Goal: Navigation & Orientation: Understand site structure

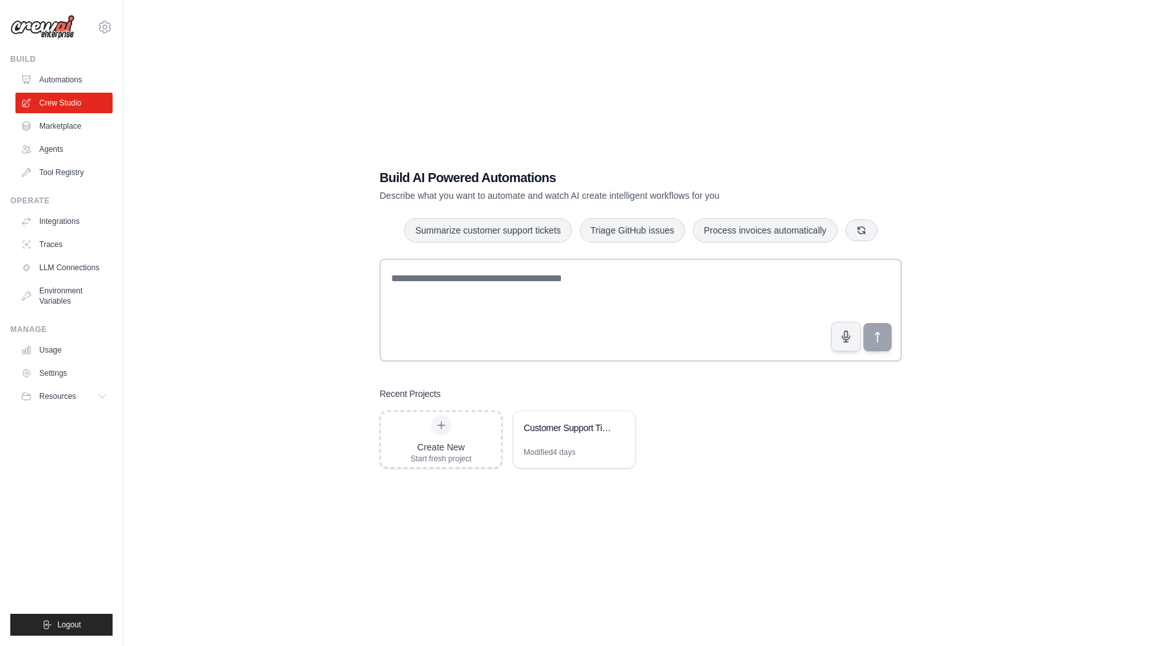
scroll to position [26, 0]
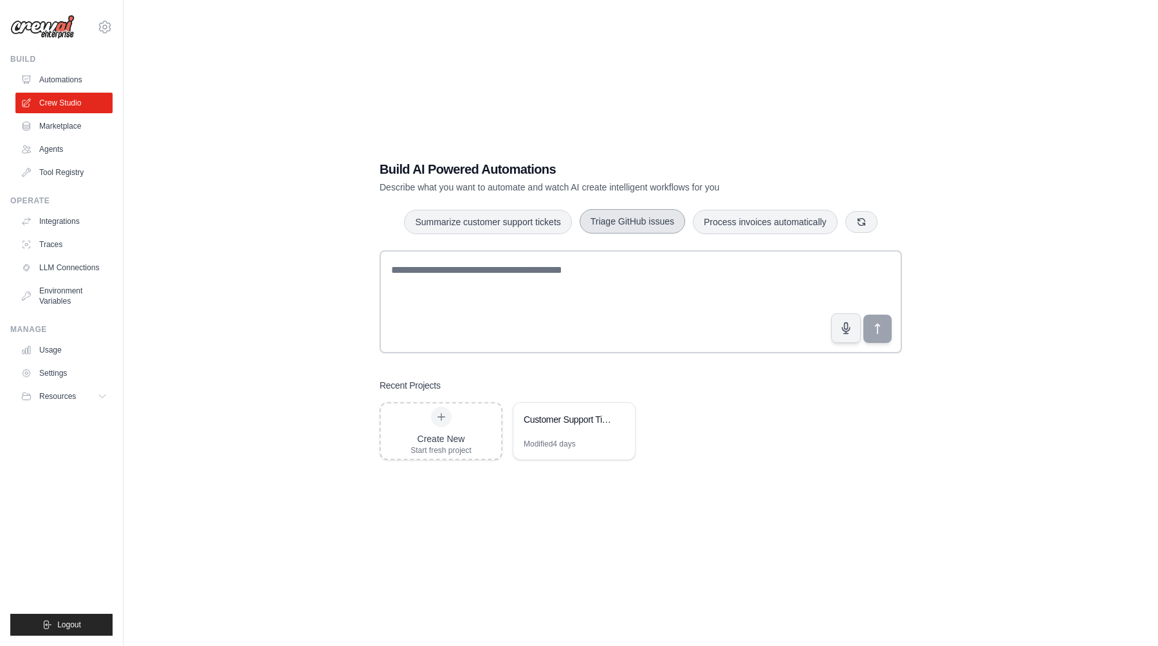
click at [616, 228] on button "Triage GitHub issues" at bounding box center [633, 221] width 106 height 24
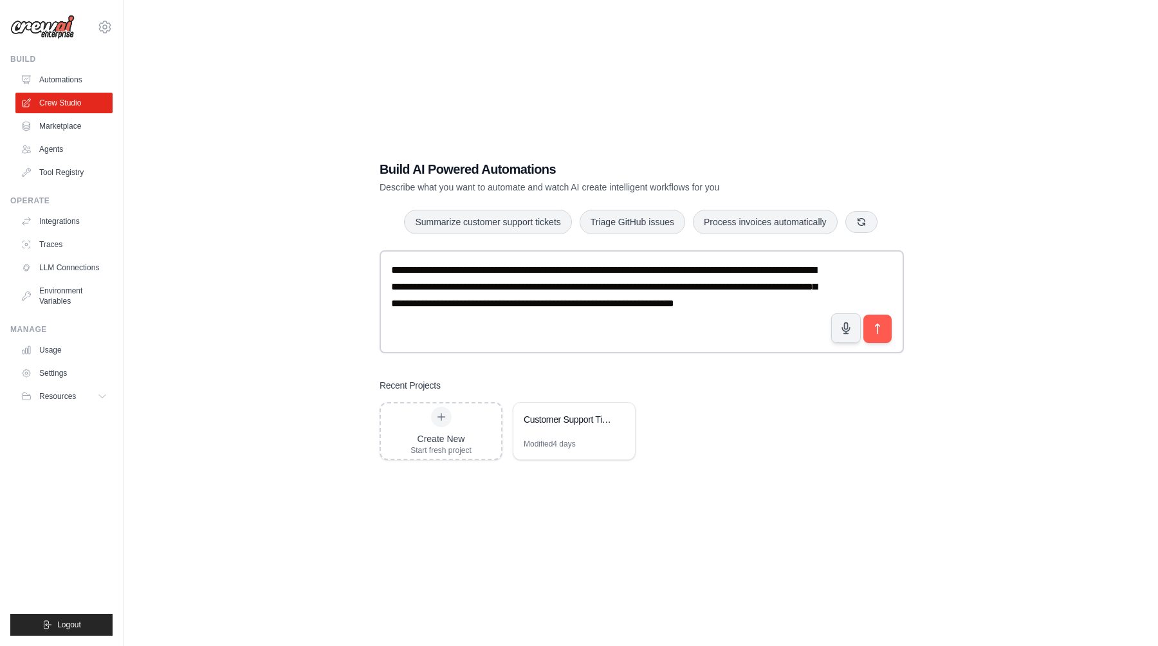
click at [37, 136] on ul "Automations Crew Studio Marketplace Agents Tool Registry" at bounding box center [63, 126] width 97 height 113
click at [47, 136] on link "Marketplace" at bounding box center [65, 126] width 97 height 21
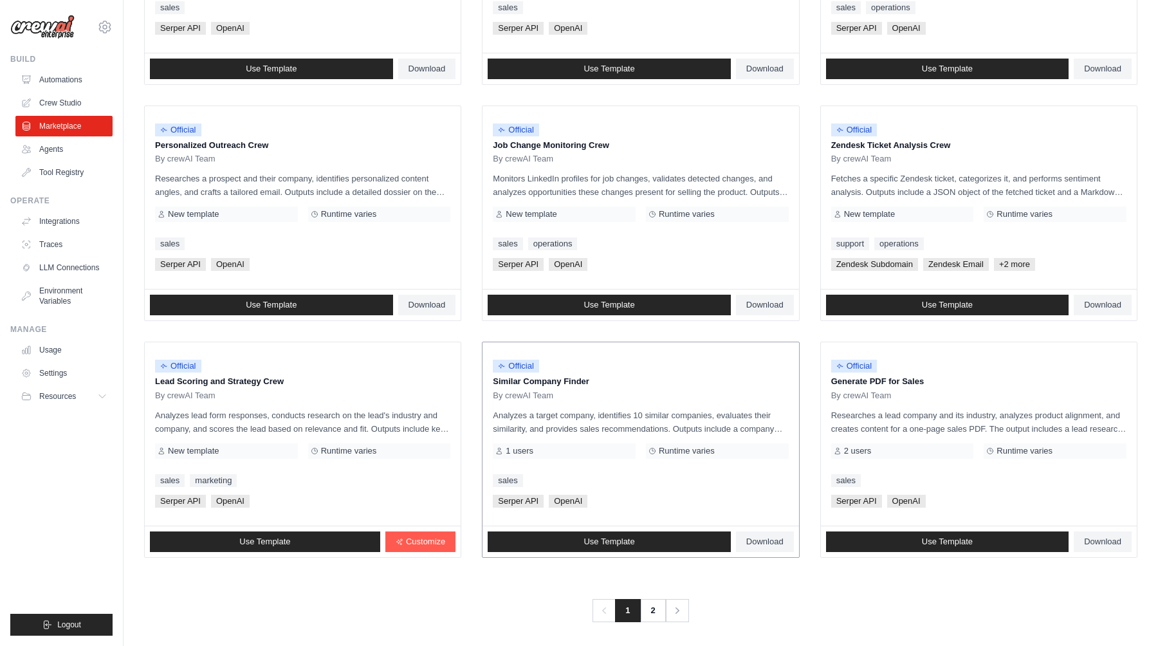
scroll to position [546, 0]
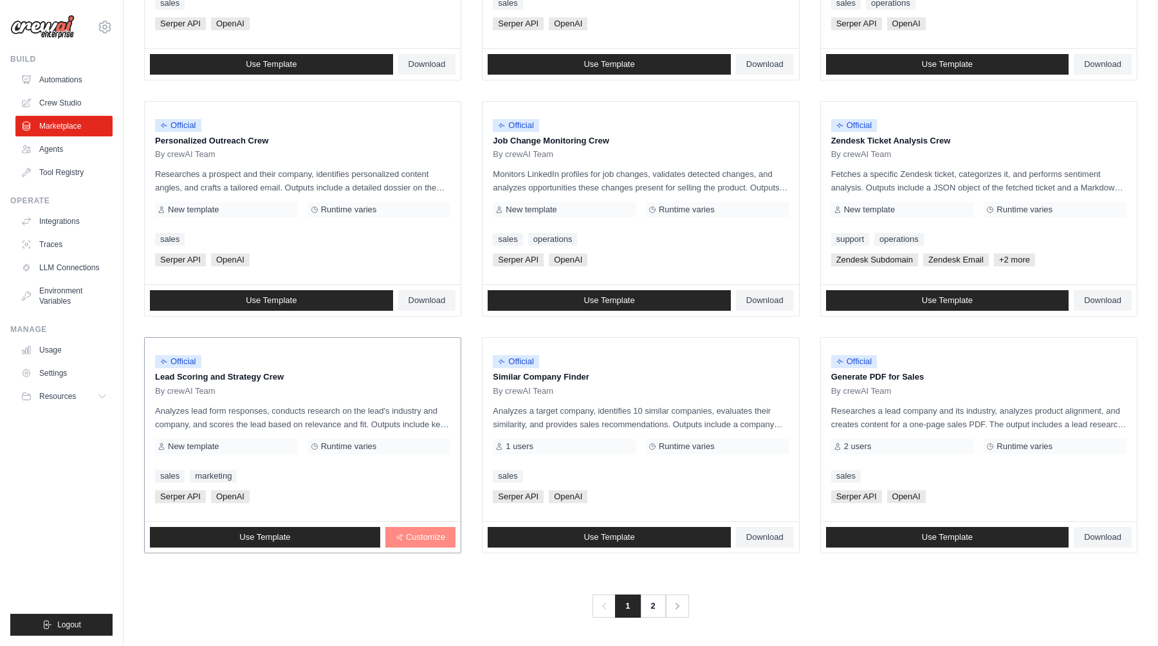
click at [423, 537] on span "Customize" at bounding box center [425, 537] width 39 height 10
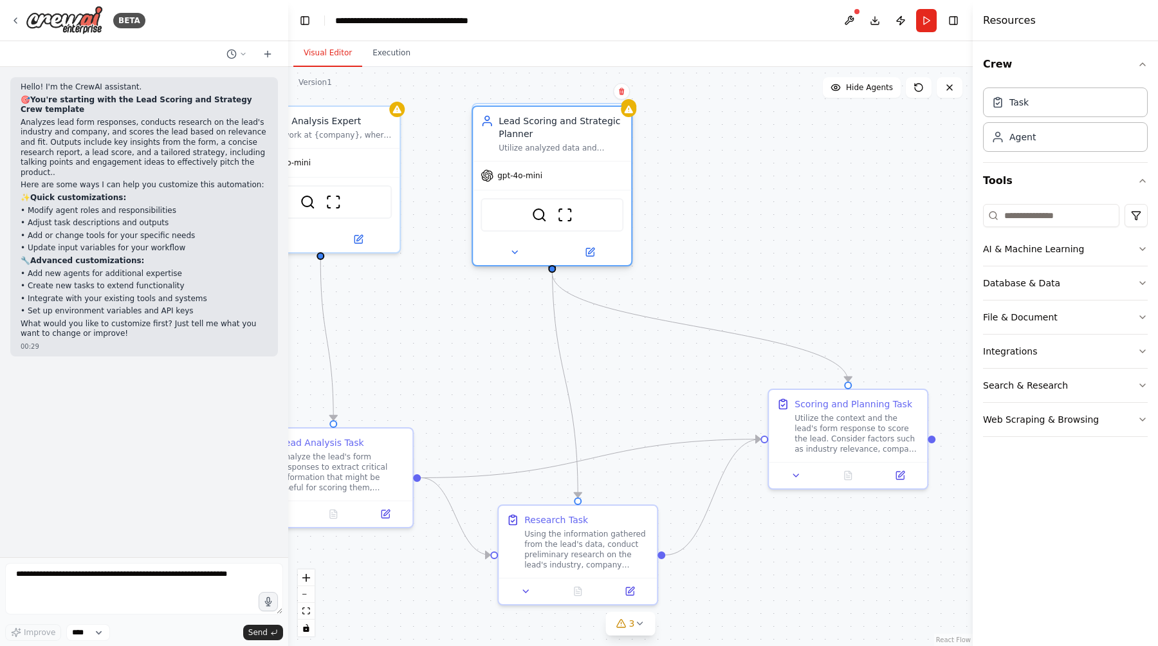
drag, startPoint x: 926, startPoint y: 111, endPoint x: 633, endPoint y: 115, distance: 292.8
click at [633, 115] on div "Lead Analysis Expert You work at {company}, where you main goal is to analyze l…" at bounding box center [595, 356] width 685 height 579
click at [624, 91] on icon at bounding box center [622, 92] width 8 height 8
click at [600, 95] on button "Confirm" at bounding box center [585, 91] width 46 height 15
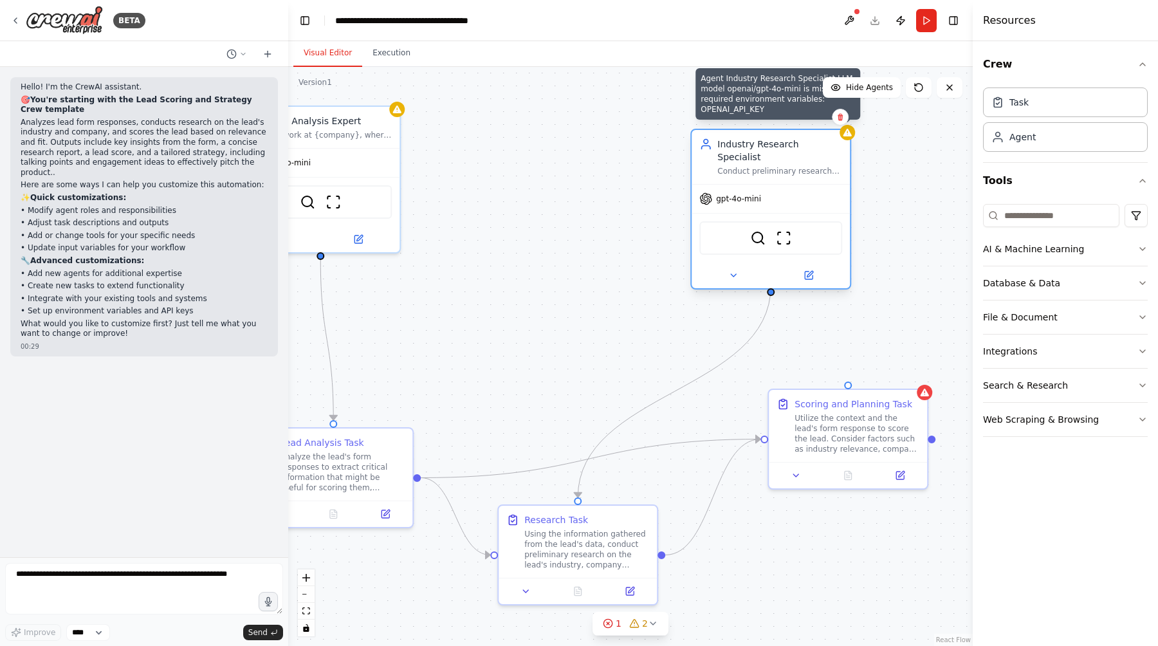
drag, startPoint x: 630, startPoint y: 105, endPoint x: 855, endPoint y: 132, distance: 226.2
click at [855, 132] on div at bounding box center [847, 132] width 15 height 15
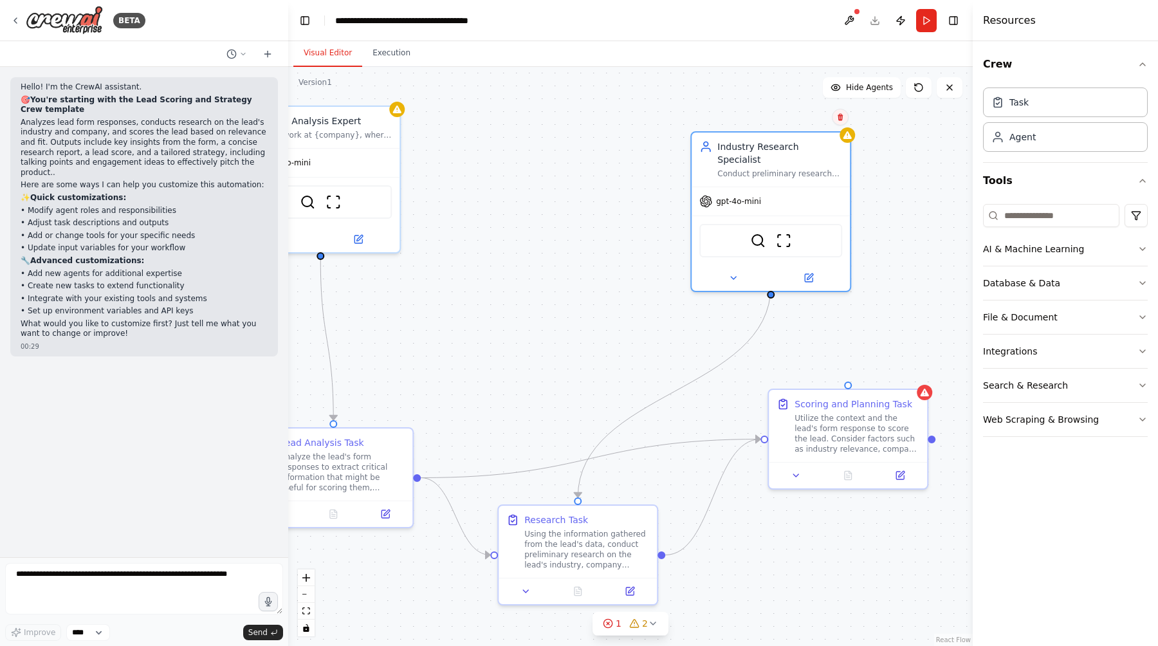
click at [841, 120] on icon at bounding box center [840, 117] width 5 height 7
click at [807, 117] on button "Confirm" at bounding box center [804, 116] width 46 height 15
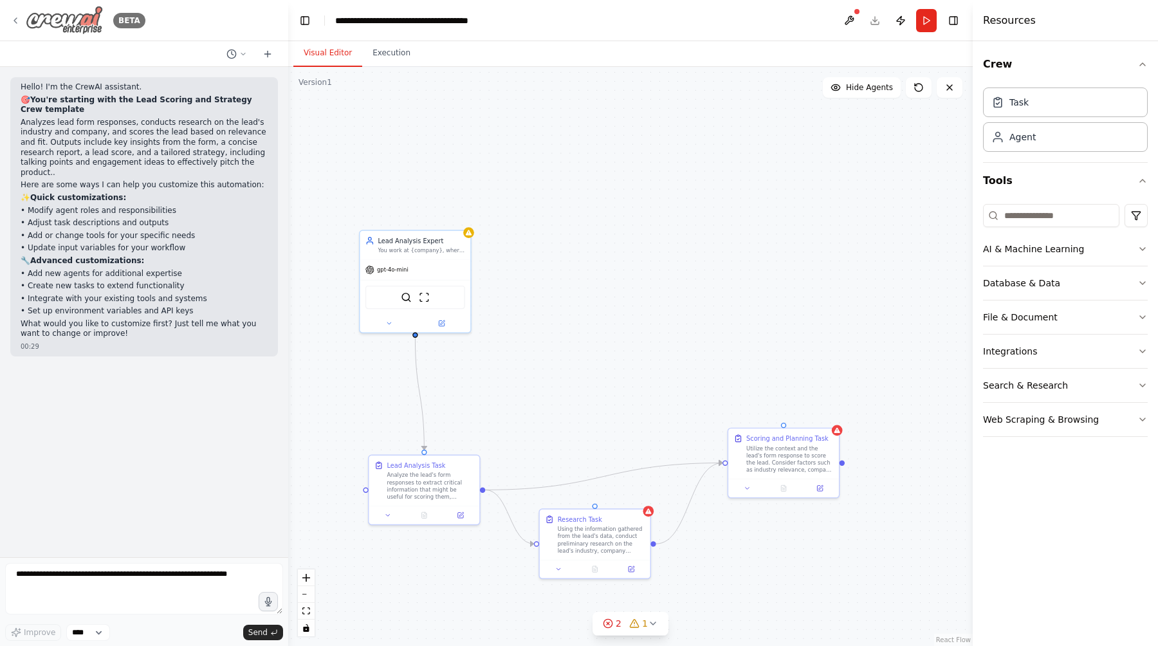
click at [48, 30] on img at bounding box center [64, 20] width 77 height 29
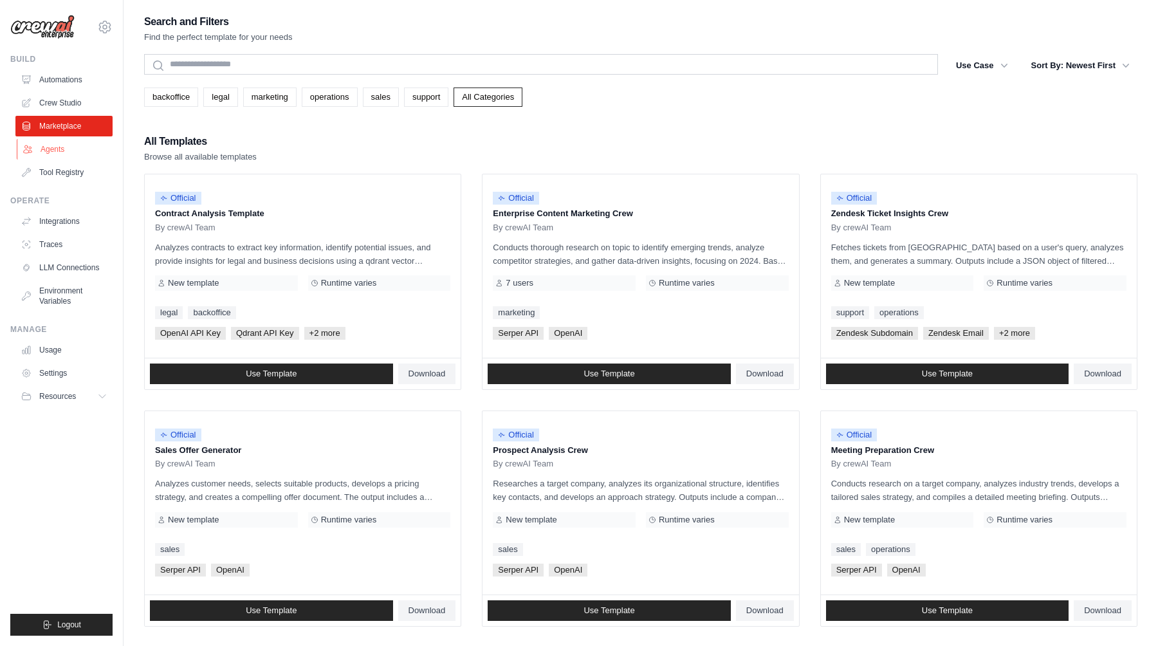
click at [63, 154] on link "Agents" at bounding box center [65, 149] width 97 height 21
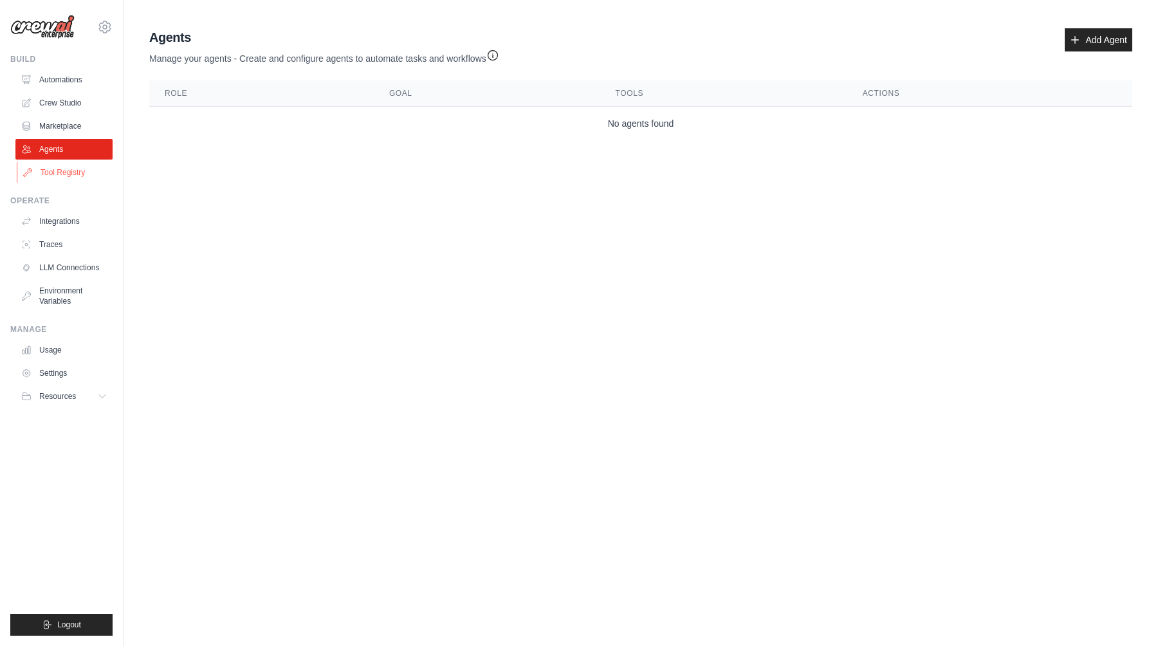
click at [65, 173] on link "Tool Registry" at bounding box center [65, 172] width 97 height 21
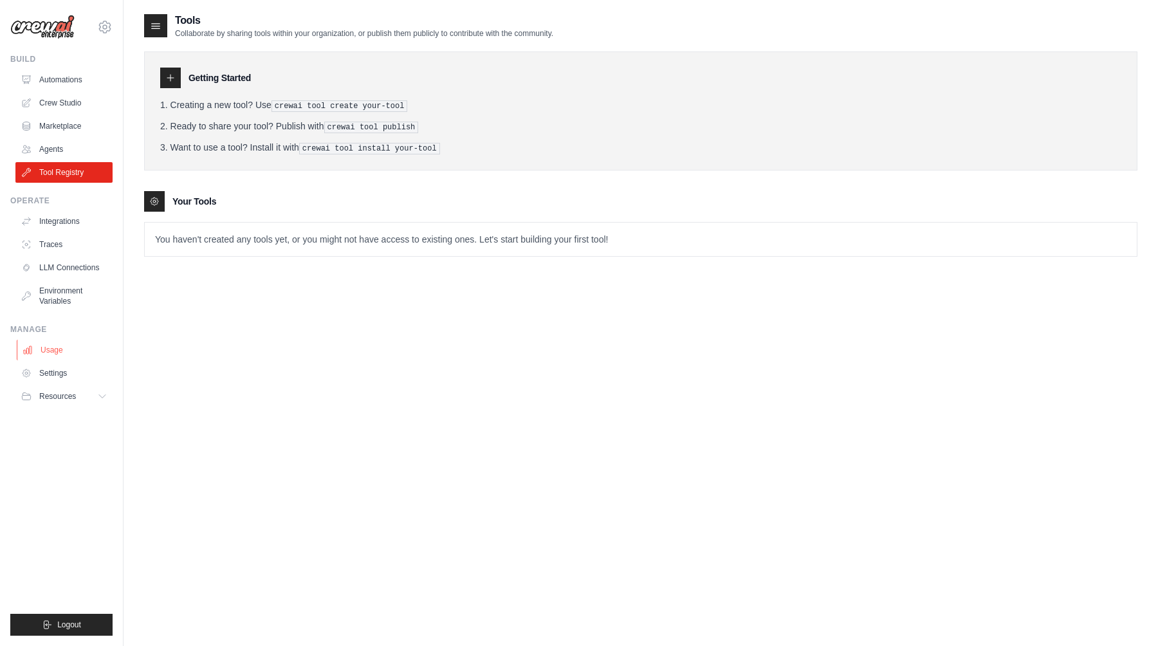
click at [73, 344] on link "Usage" at bounding box center [65, 350] width 97 height 21
